Goal: Task Accomplishment & Management: Manage account settings

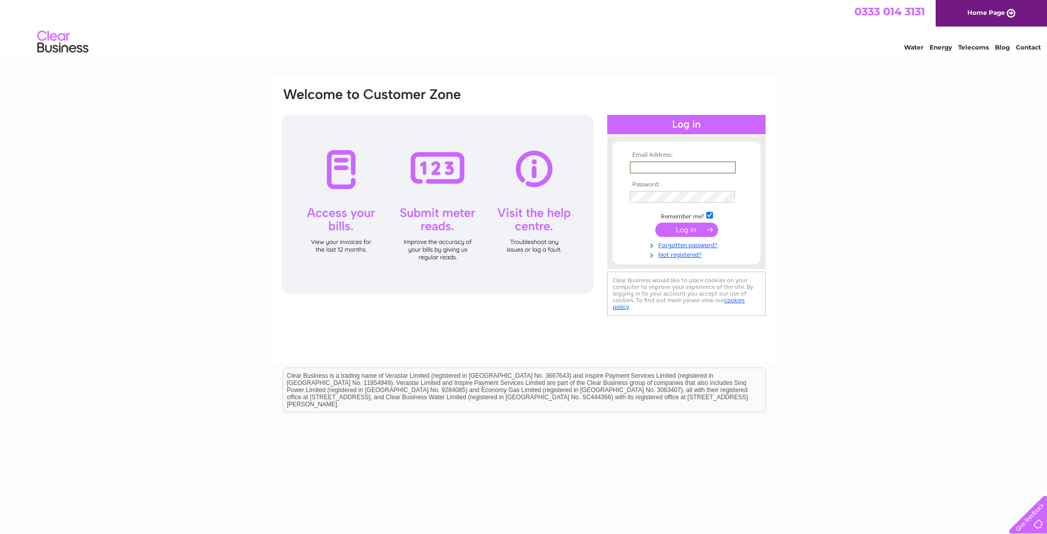
drag, startPoint x: 663, startPoint y: 165, endPoint x: 654, endPoint y: 167, distance: 10.0
click at [660, 166] on input "text" at bounding box center [683, 167] width 106 height 12
type input "[EMAIL_ADDRESS][DOMAIN_NAME]"
click at [655, 223] on input "submit" at bounding box center [686, 230] width 63 height 14
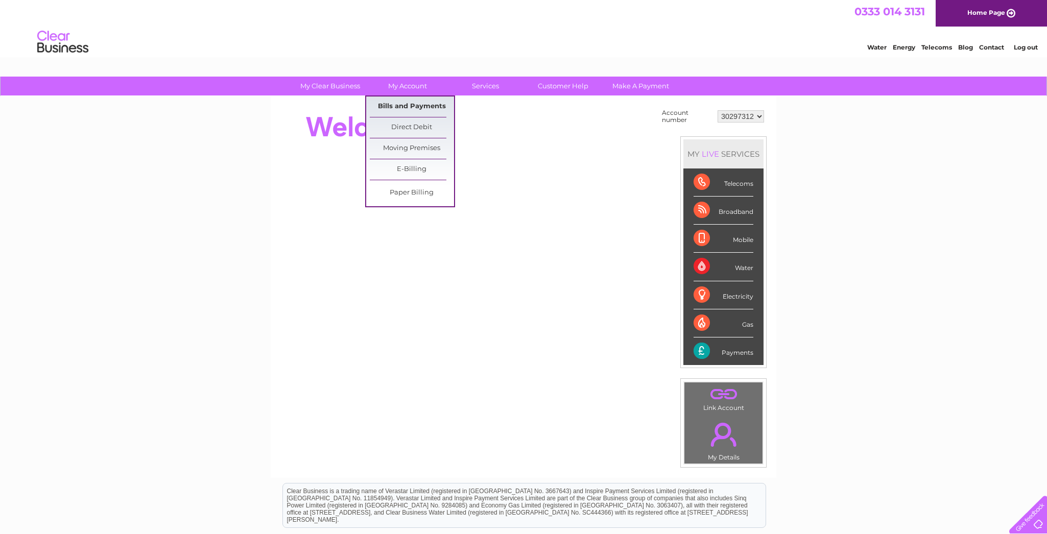
click at [413, 104] on link "Bills and Payments" at bounding box center [412, 107] width 84 height 20
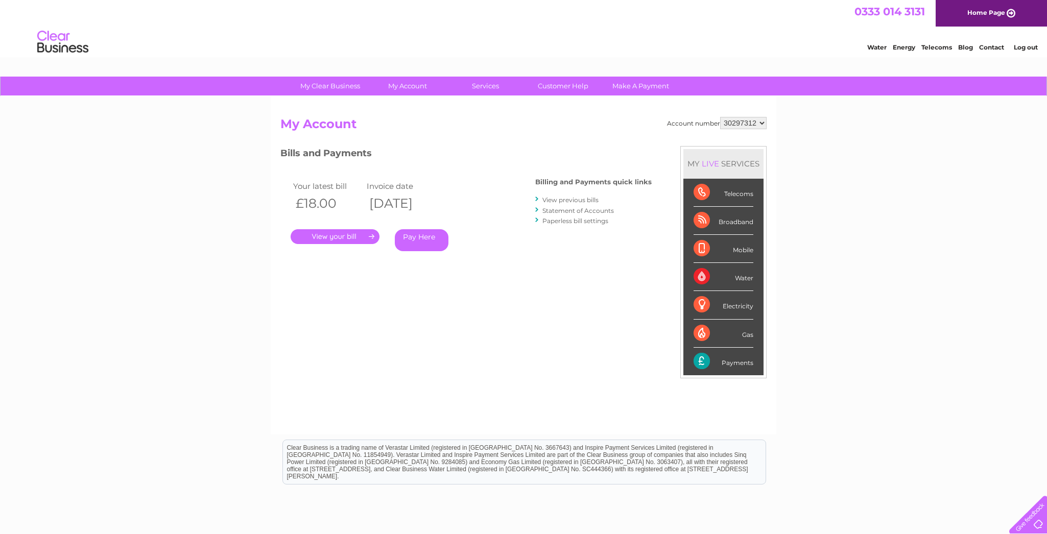
click at [347, 234] on link "." at bounding box center [335, 236] width 89 height 15
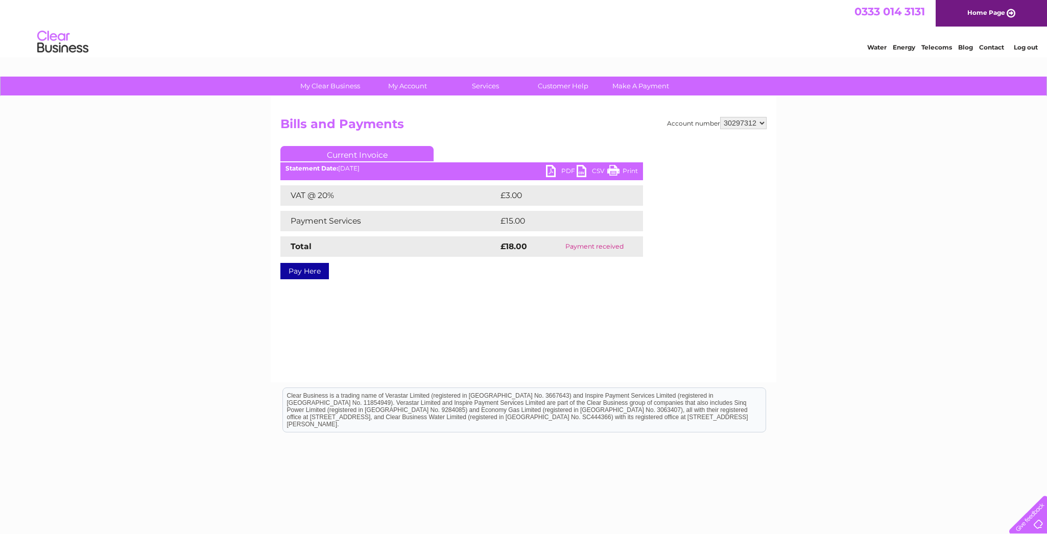
click at [569, 169] on link "PDF" at bounding box center [561, 172] width 31 height 15
